Goal: Book appointment/travel/reservation

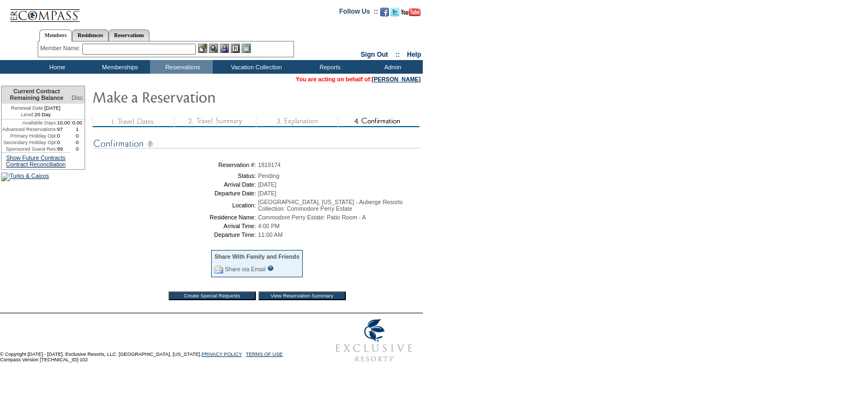
click at [293, 297] on input "View Reservation Summary" at bounding box center [302, 295] width 87 height 9
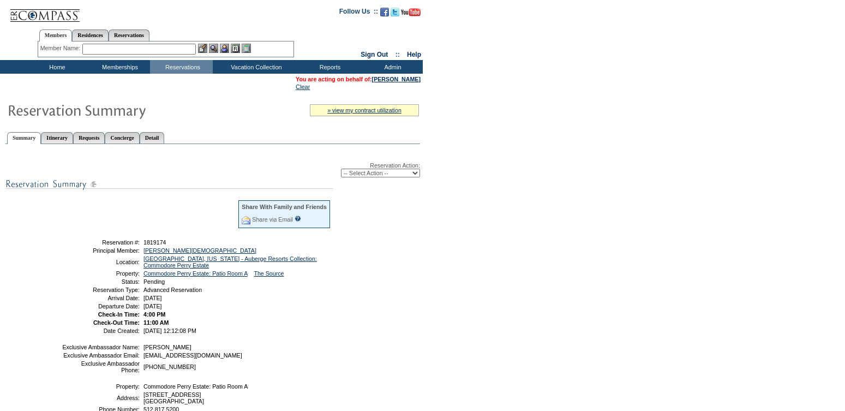
click at [390, 177] on select "-- Select Action -- Modify Reservation Dates Modify Reservation Cost Modify Occ…" at bounding box center [380, 173] width 79 height 9
select select "ConfirmRes"
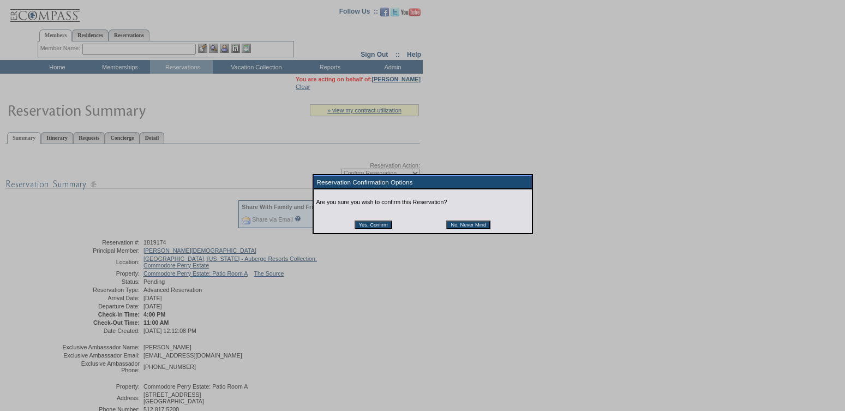
click at [375, 228] on input "Yes, Confirm" at bounding box center [374, 224] width 38 height 9
